Goal: Check status

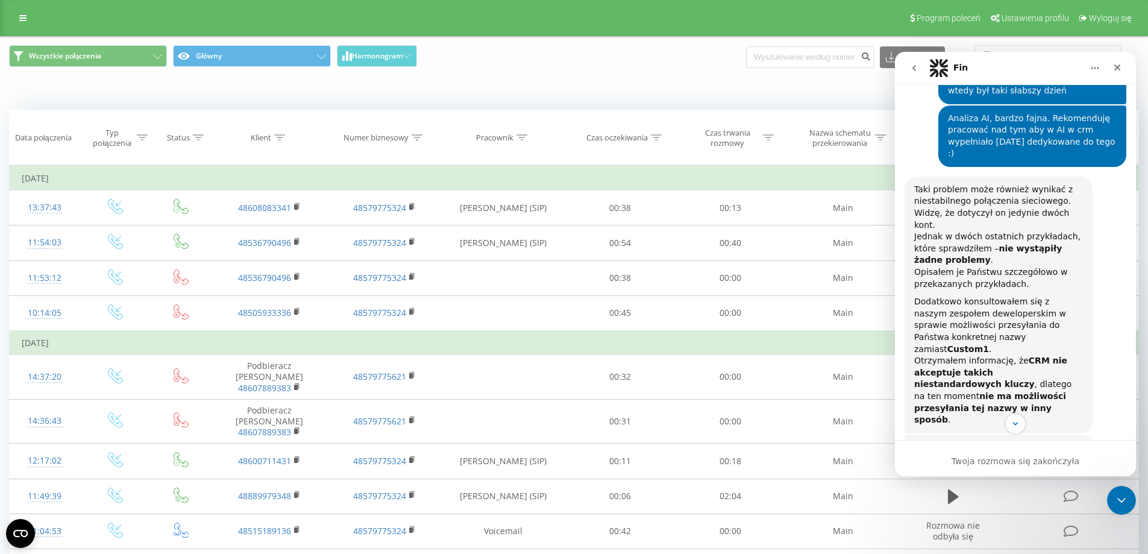
scroll to position [4547, 0]
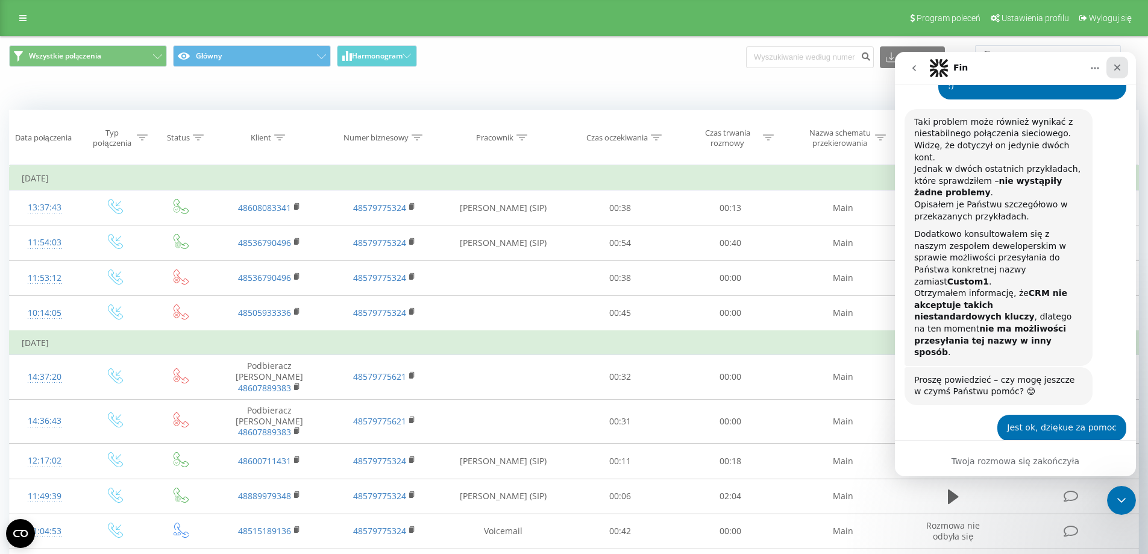
click at [1118, 68] on icon "Zamknij" at bounding box center [1117, 67] width 7 height 7
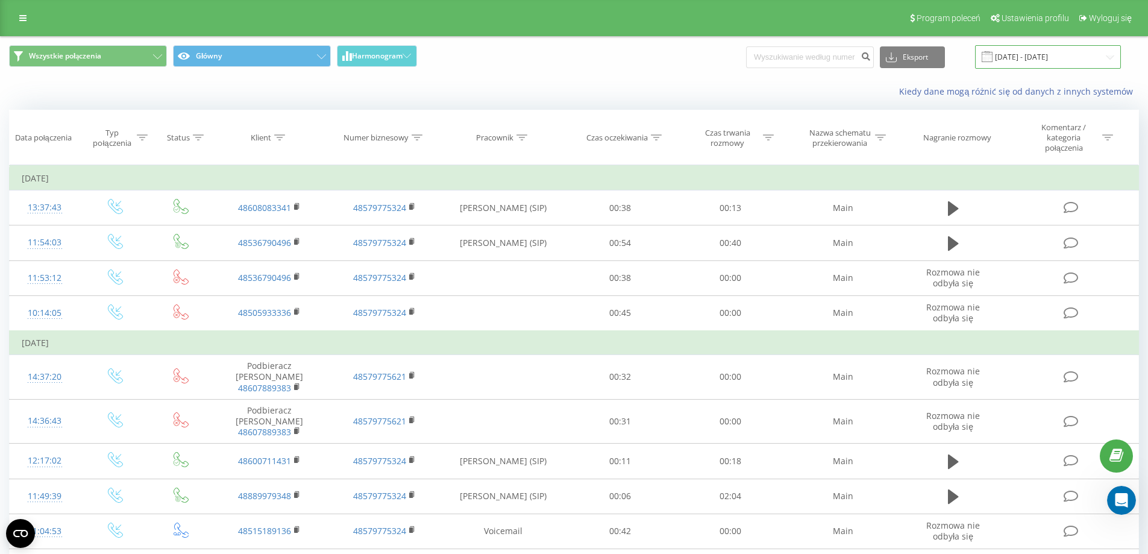
click at [1013, 60] on input "[DATE] - [DATE]" at bounding box center [1048, 57] width 146 height 24
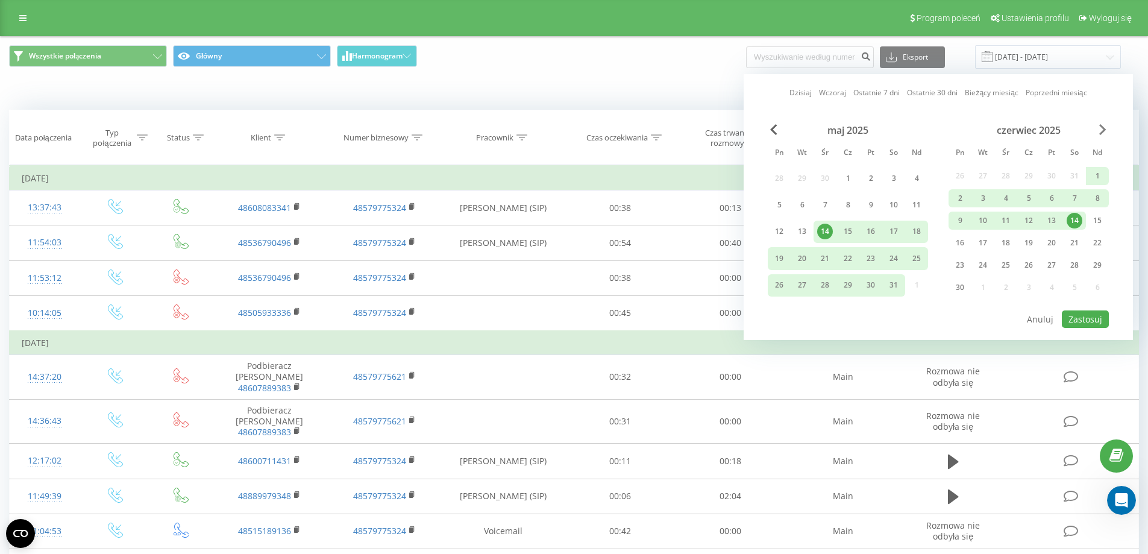
click at [1099, 128] on span "Next Month" at bounding box center [1102, 129] width 7 height 11
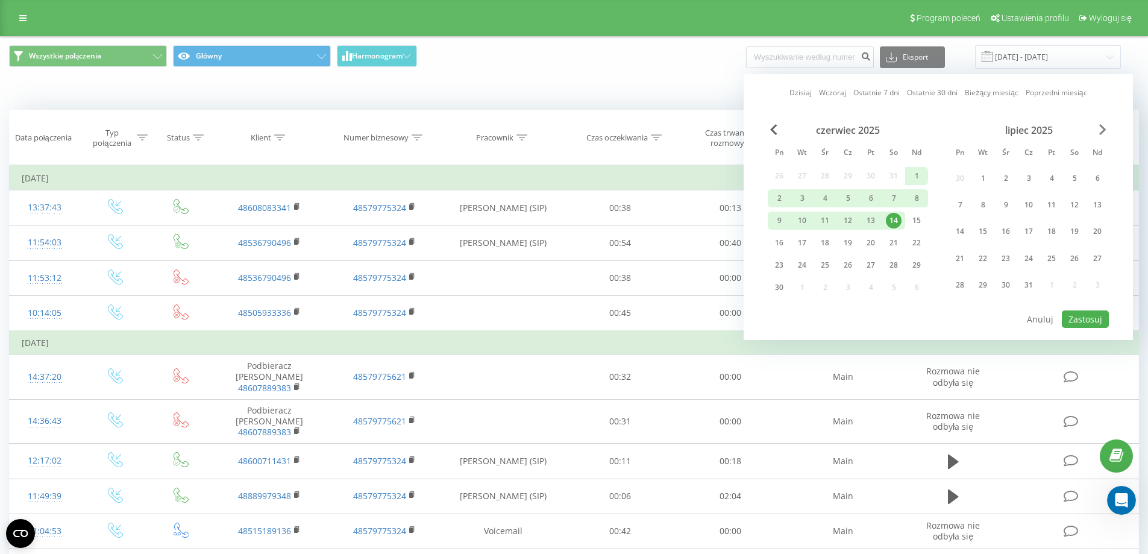
click at [1099, 128] on span "Next Month" at bounding box center [1102, 129] width 7 height 11
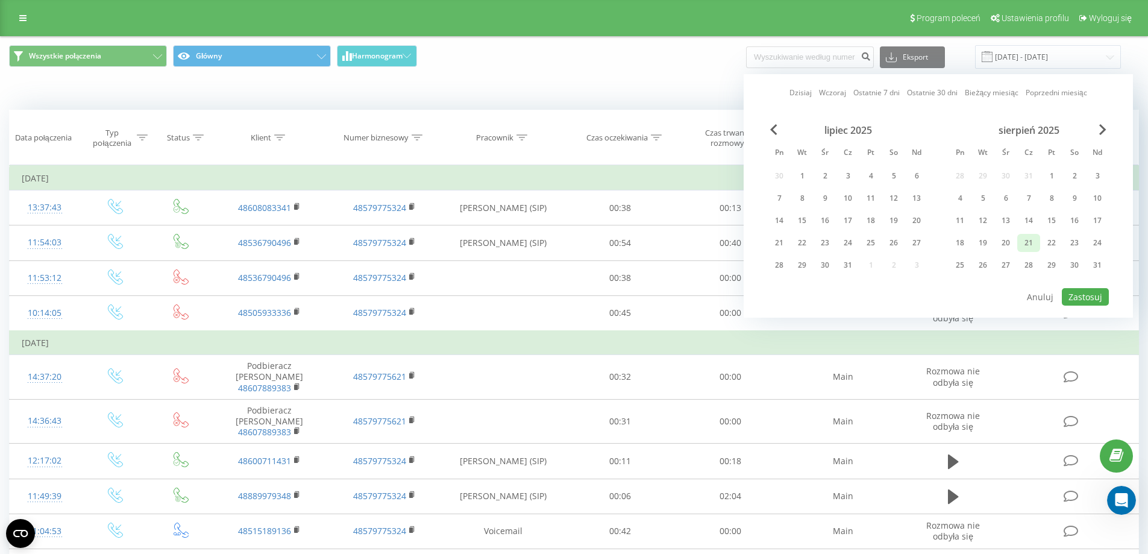
click at [1032, 240] on div "21" at bounding box center [1029, 243] width 16 height 16
click at [1080, 299] on button "Zastosuj" at bounding box center [1085, 296] width 47 height 17
type input "[DATE] - [DATE]"
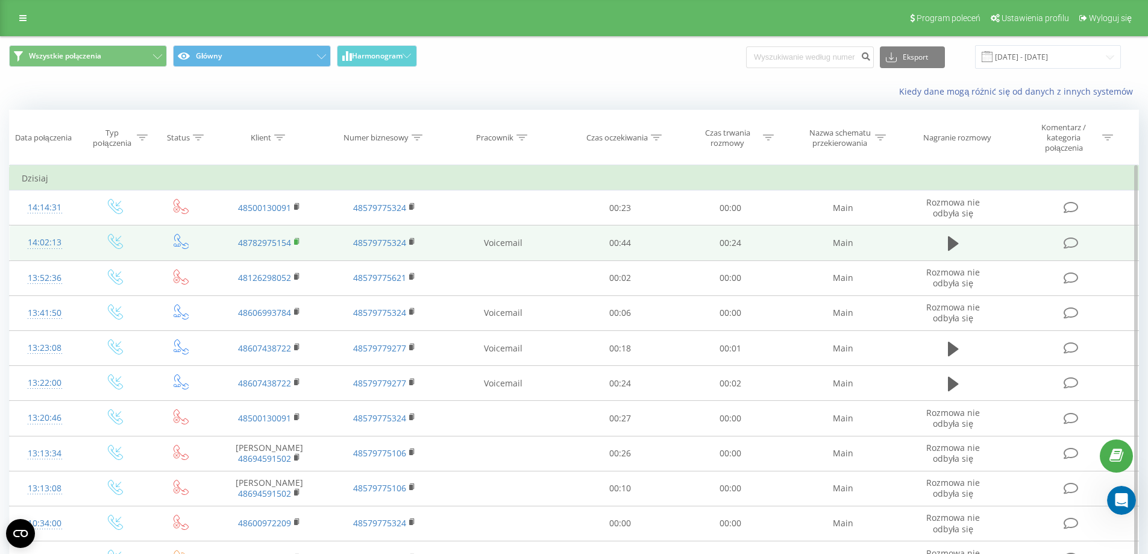
click at [297, 242] on rect at bounding box center [296, 241] width 4 height 5
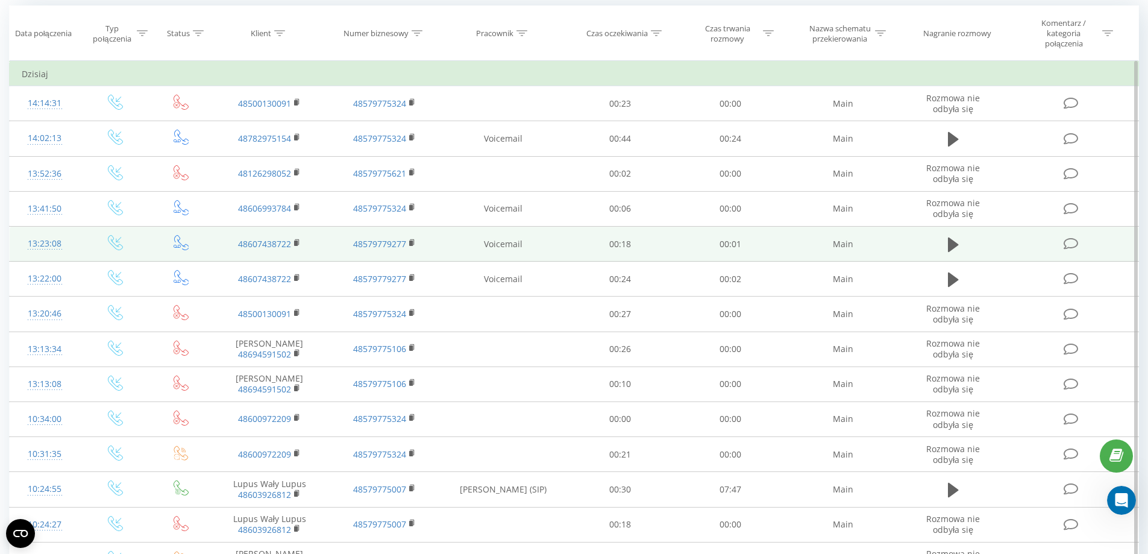
scroll to position [121, 0]
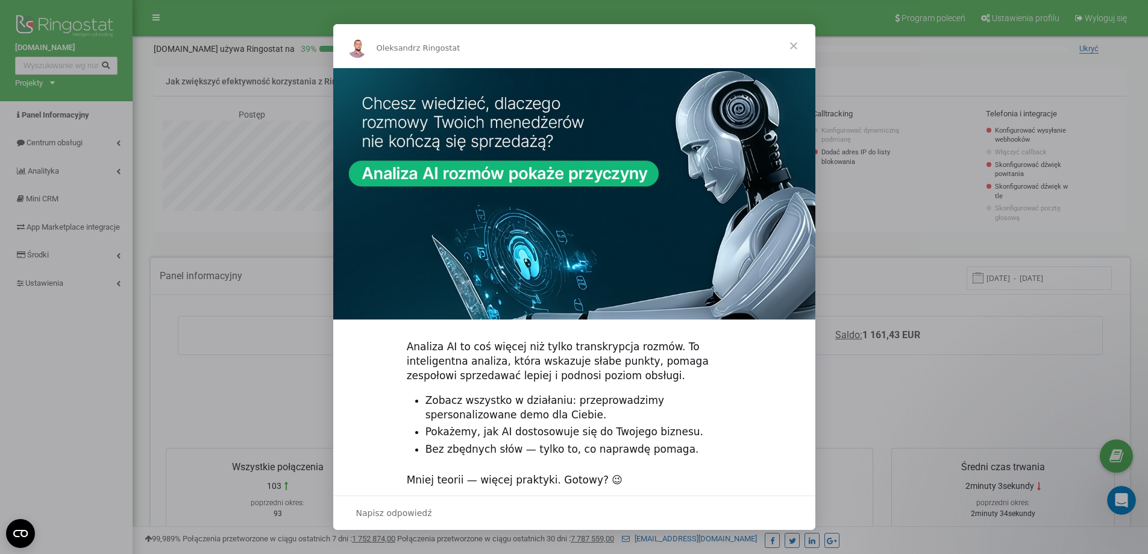
scroll to position [723, 1015]
click at [792, 45] on span "Zamknij" at bounding box center [793, 45] width 43 height 43
